Goal: Information Seeking & Learning: Learn about a topic

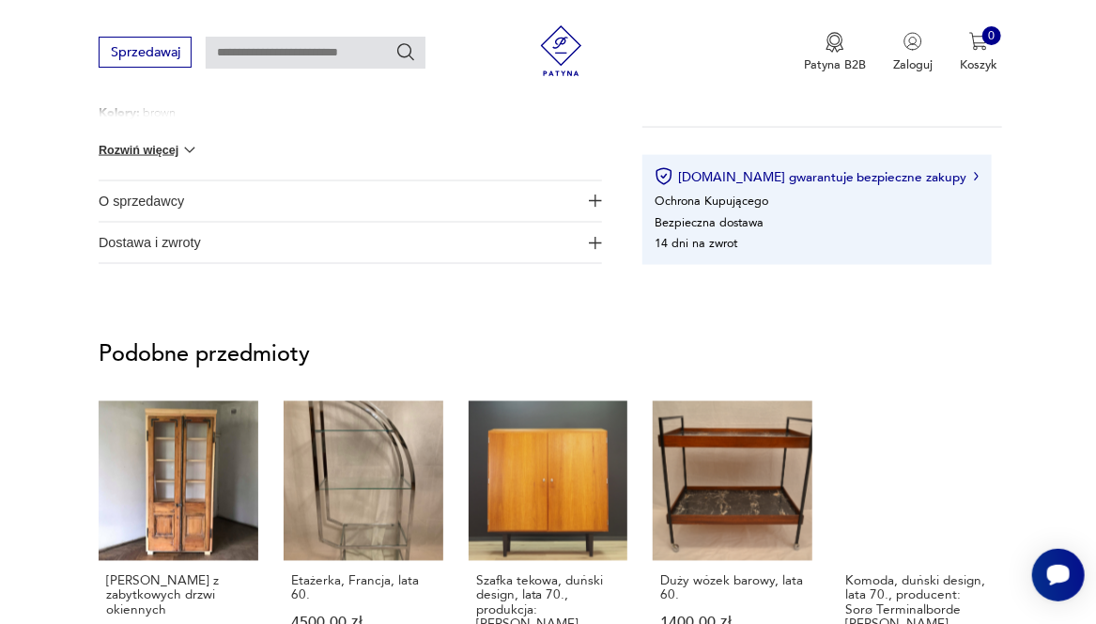
scroll to position [1315, 0]
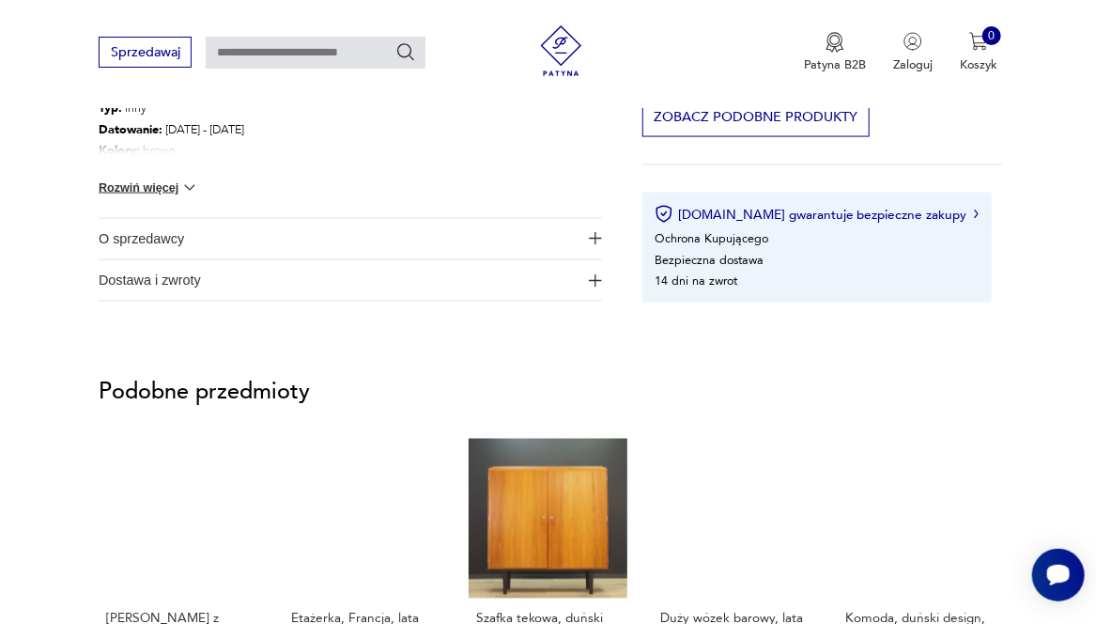
scroll to position [1277, 0]
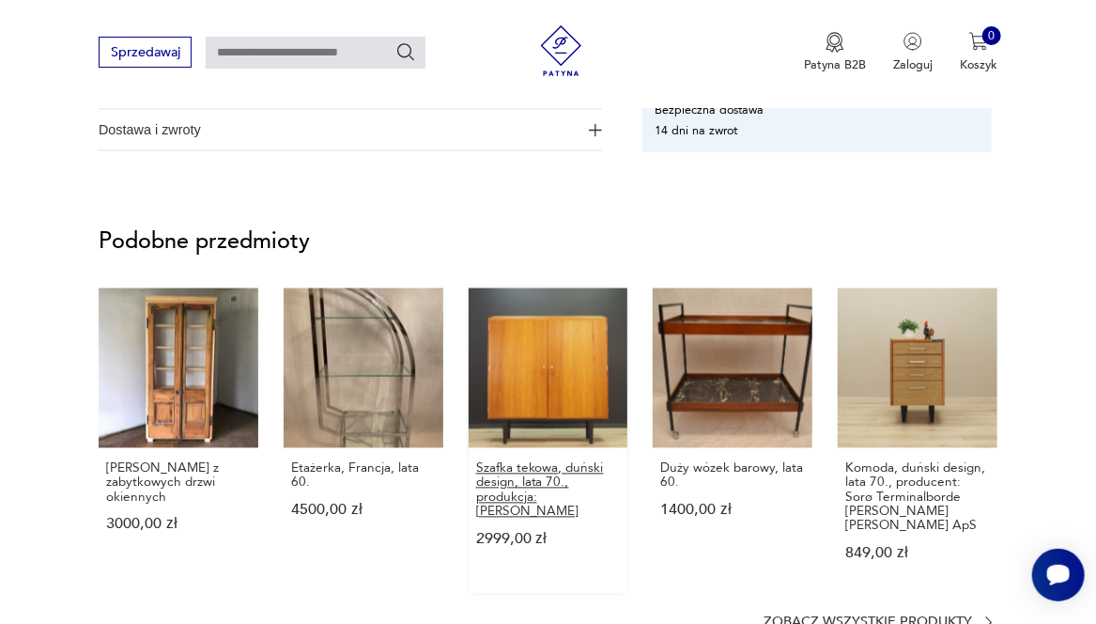
click at [536, 466] on p "Szafka tekowa, duński design, lata 70., produkcja: [PERSON_NAME]" at bounding box center [548, 489] width 145 height 57
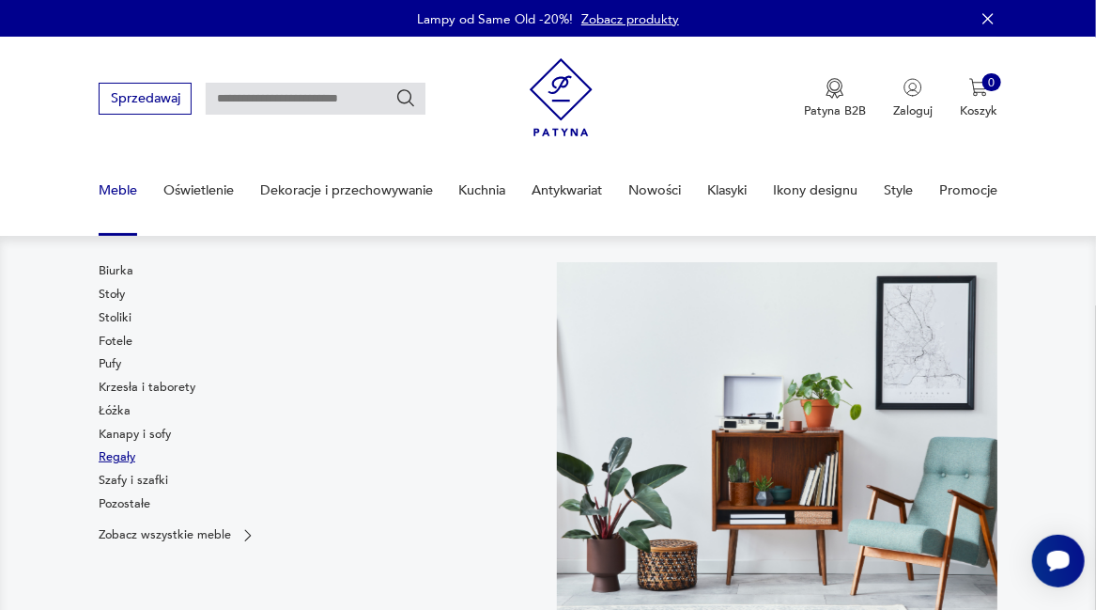
click at [114, 457] on link "Regały" at bounding box center [117, 456] width 37 height 17
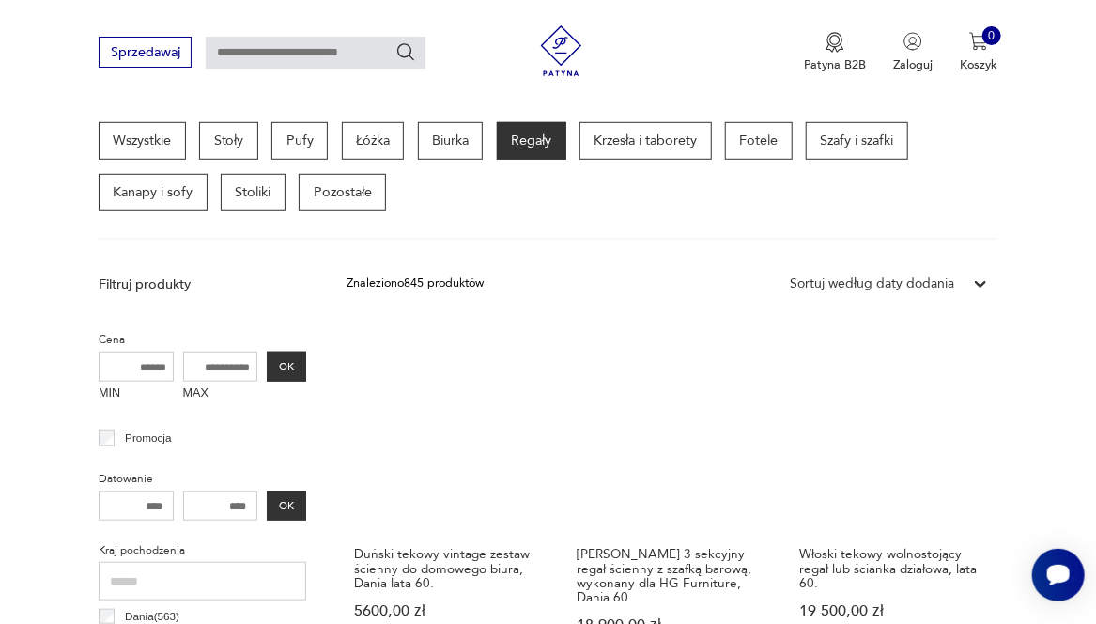
scroll to position [526, 0]
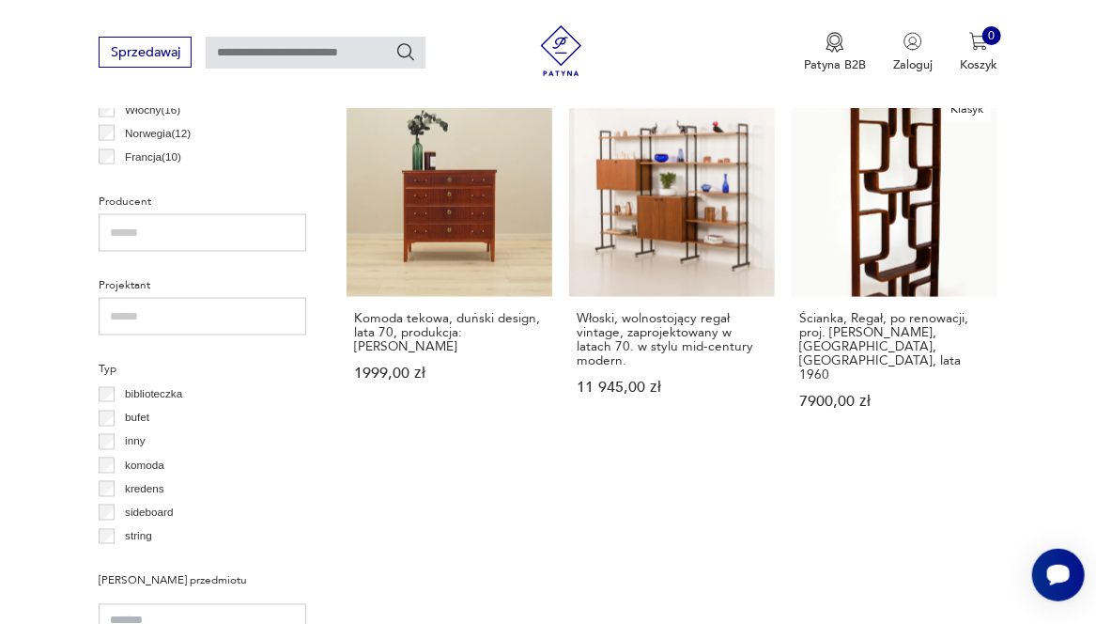
scroll to position [1202, 0]
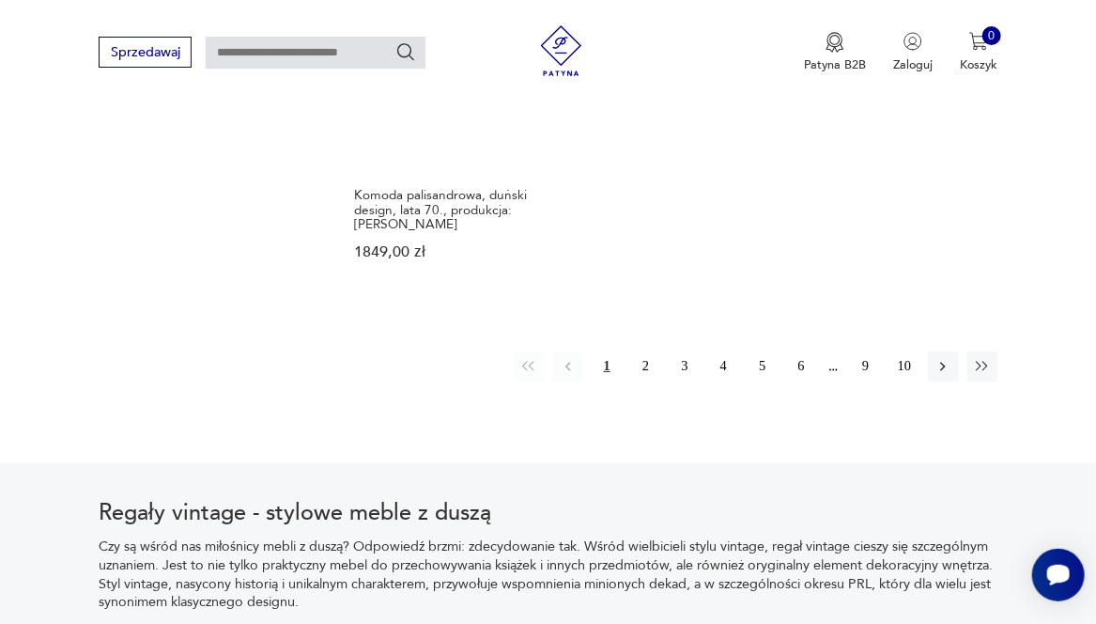
scroll to position [2613, 0]
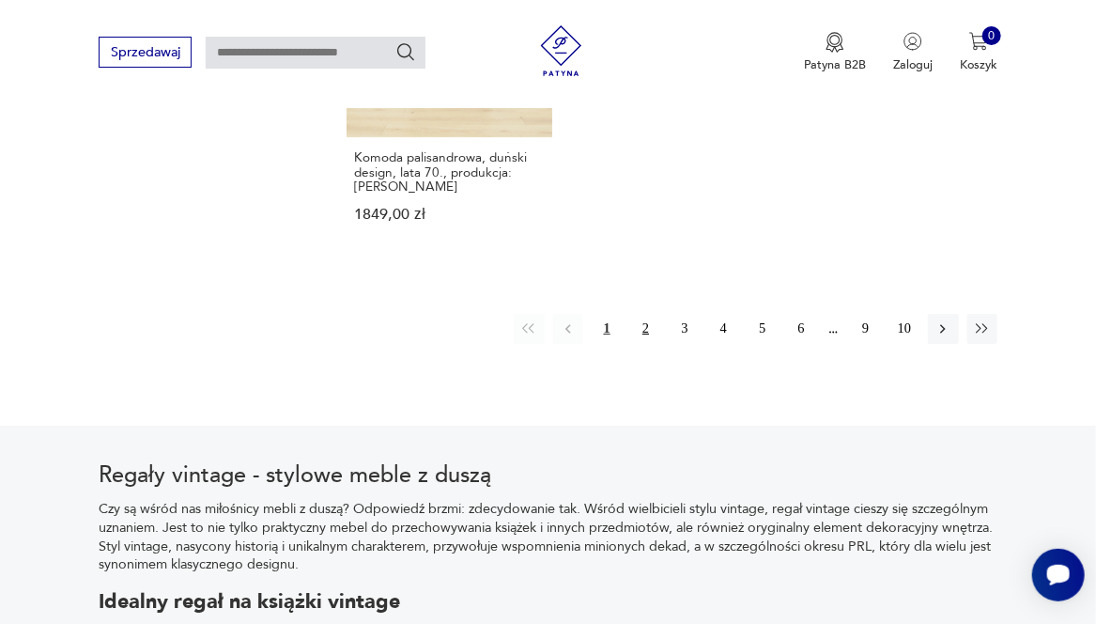
click at [643, 314] on button "2" at bounding box center [645, 329] width 30 height 30
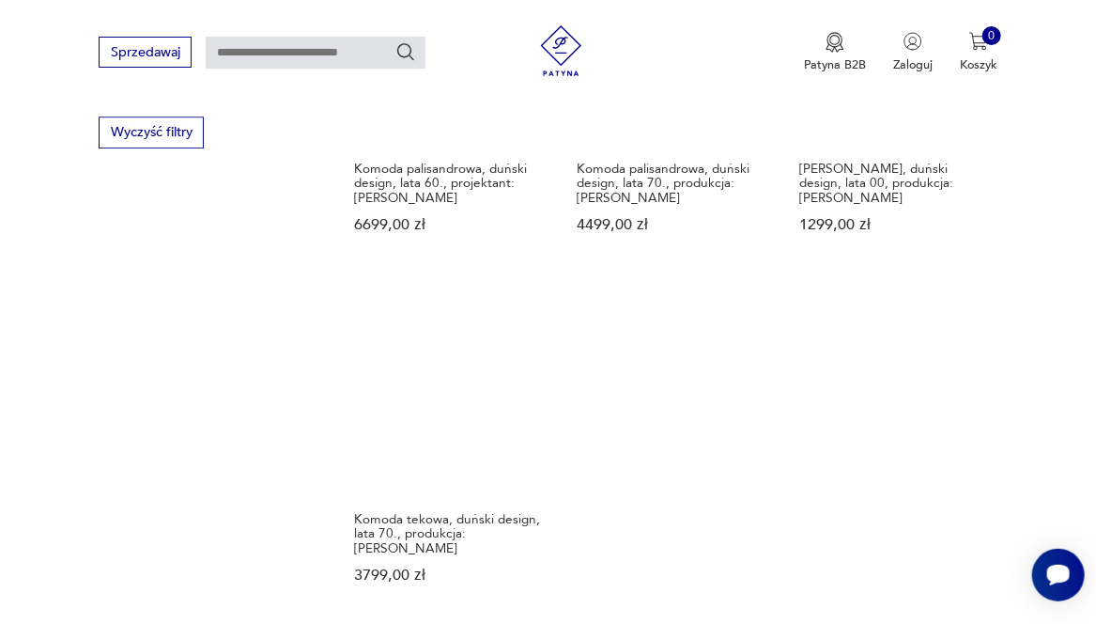
scroll to position [2350, 0]
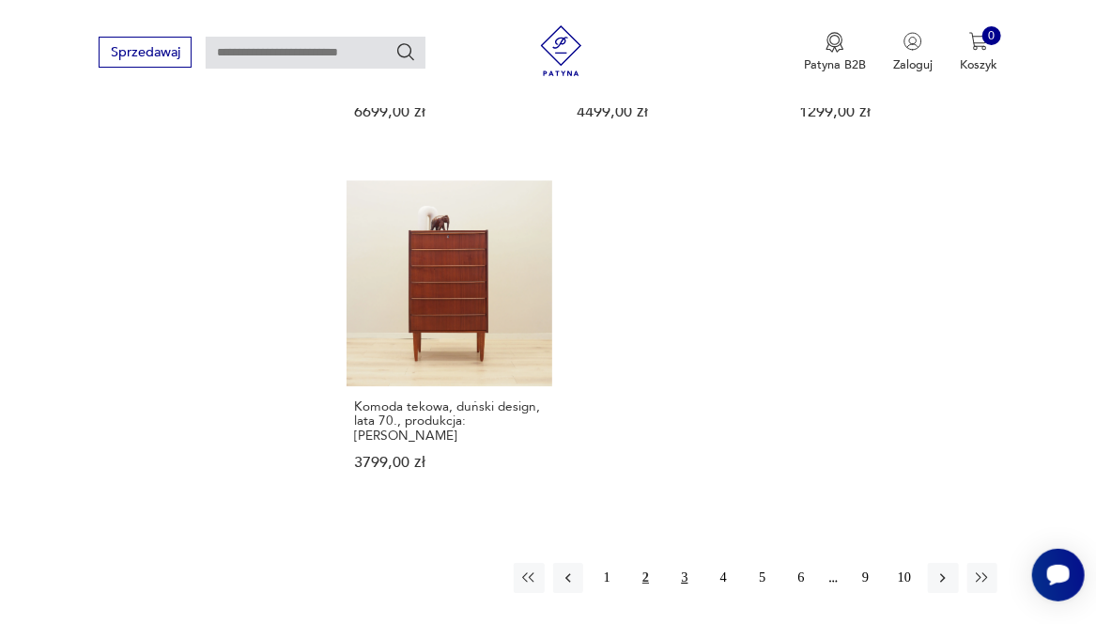
click at [683, 563] on button "3" at bounding box center [685, 578] width 30 height 30
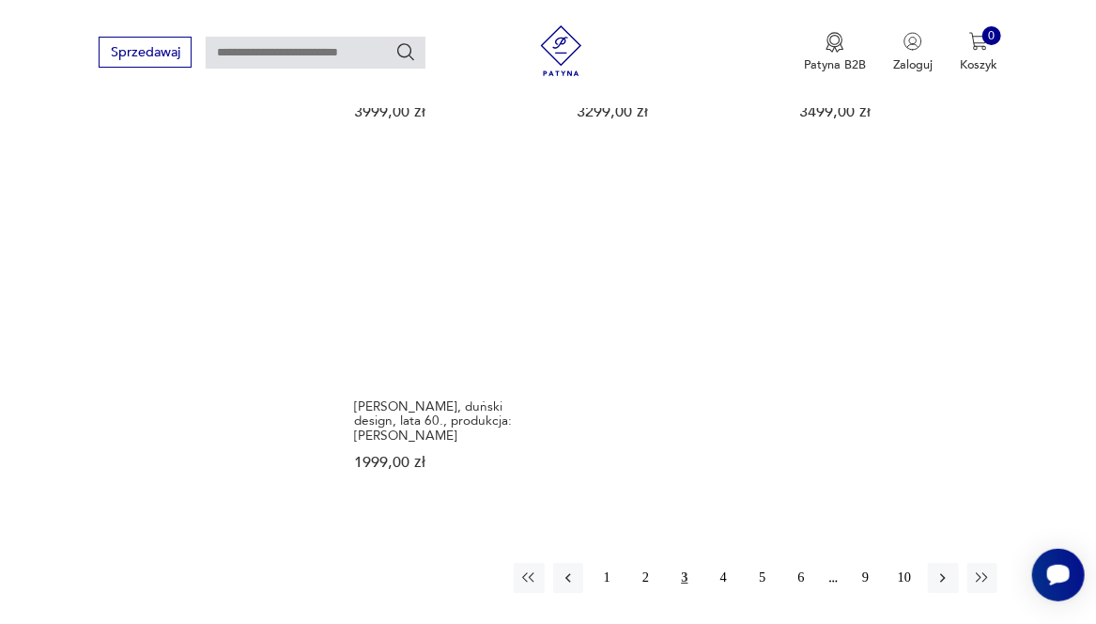
scroll to position [2500, 0]
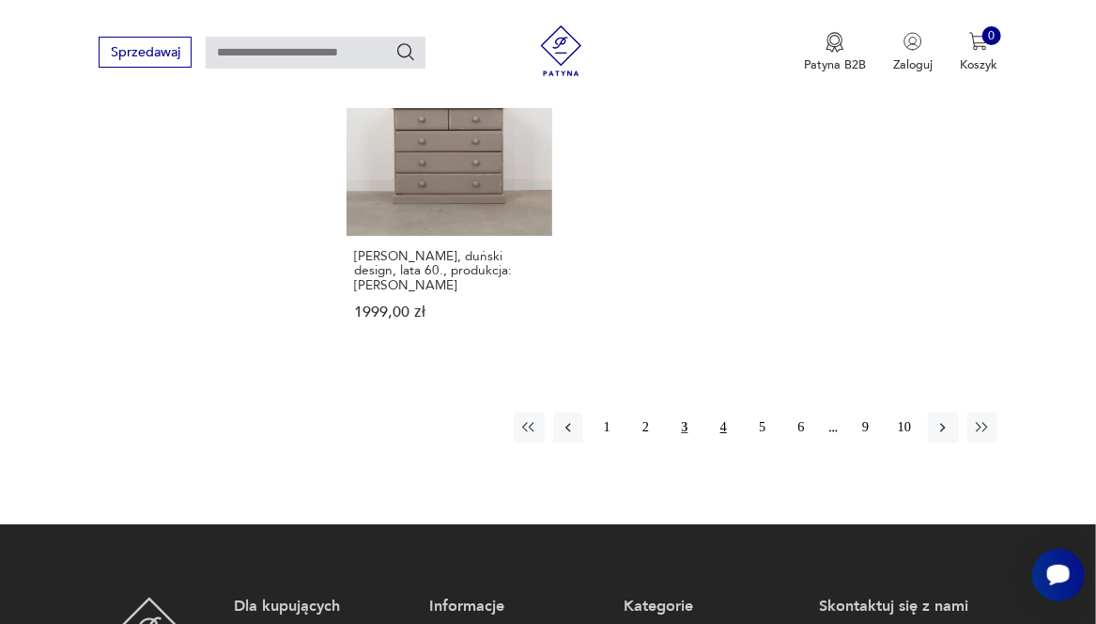
click at [720, 412] on button "4" at bounding box center [723, 427] width 30 height 30
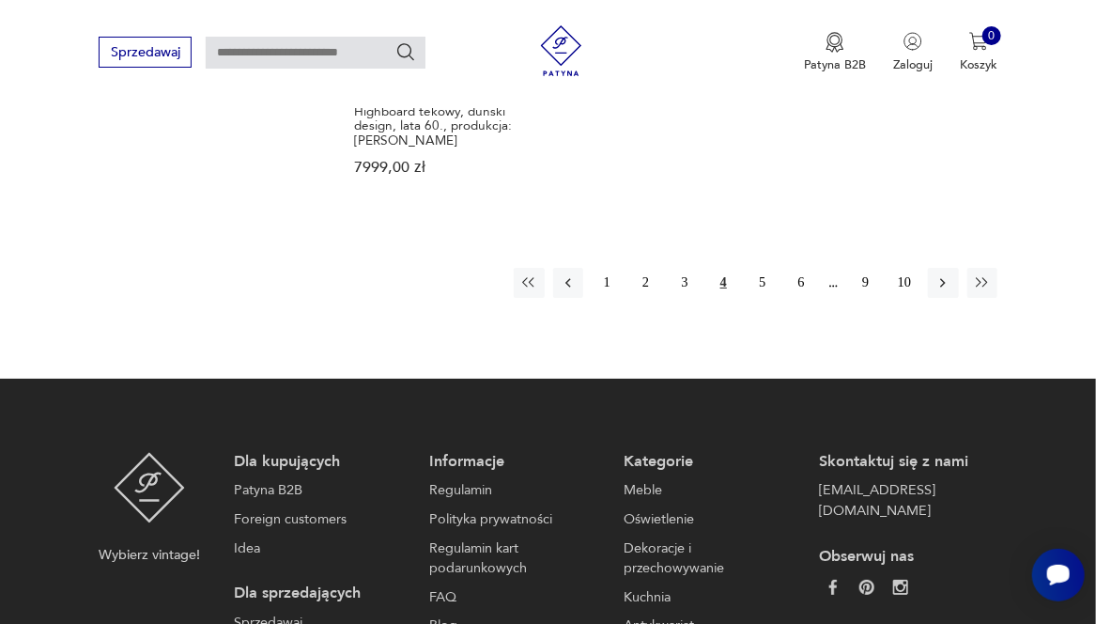
scroll to position [2801, 0]
